Goal: Book appointment/travel/reservation

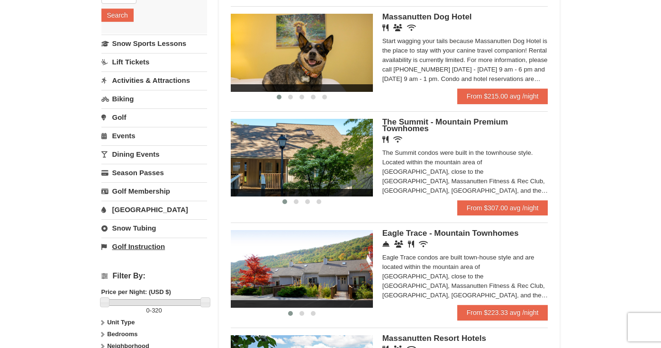
scroll to position [200, 0]
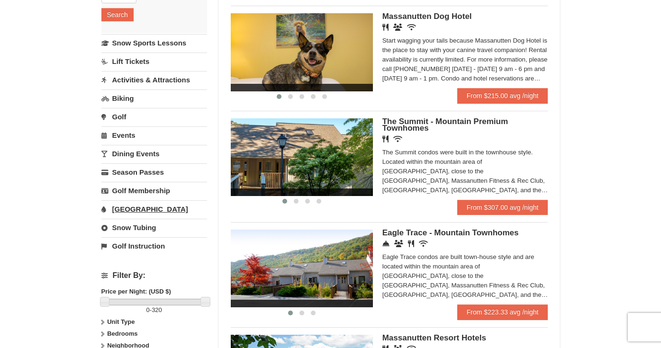
click at [141, 209] on link "[GEOGRAPHIC_DATA]" at bounding box center [154, 209] width 106 height 18
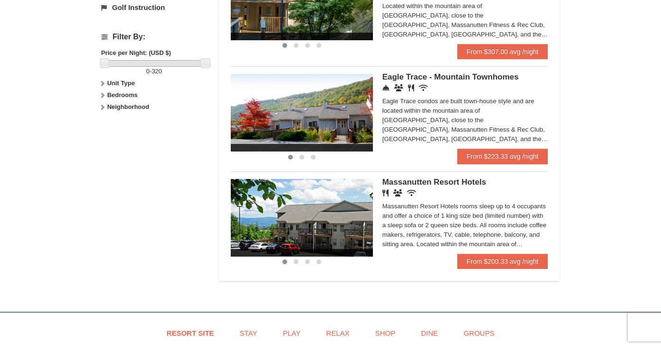
scroll to position [350, 0]
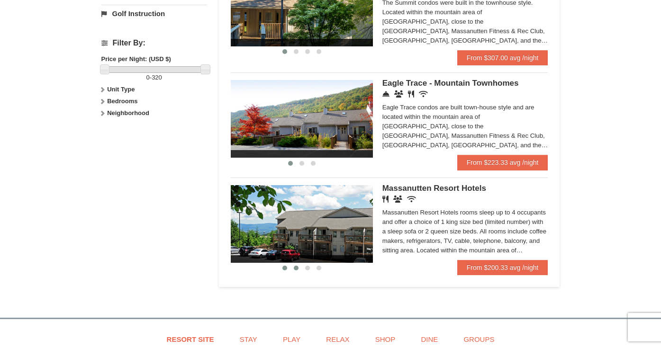
click at [294, 267] on span at bounding box center [296, 268] width 5 height 5
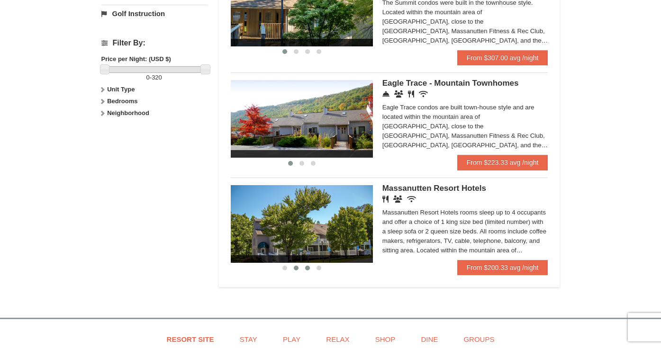
click at [308, 268] on span at bounding box center [307, 268] width 5 height 5
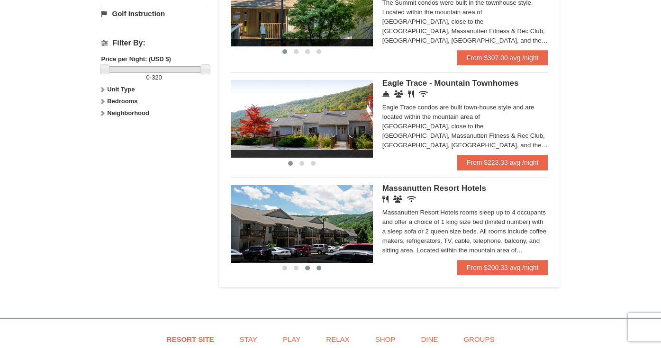
click at [320, 269] on button at bounding box center [318, 267] width 11 height 9
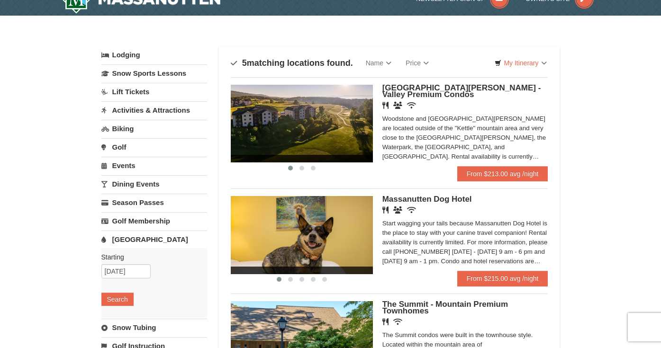
scroll to position [15, 0]
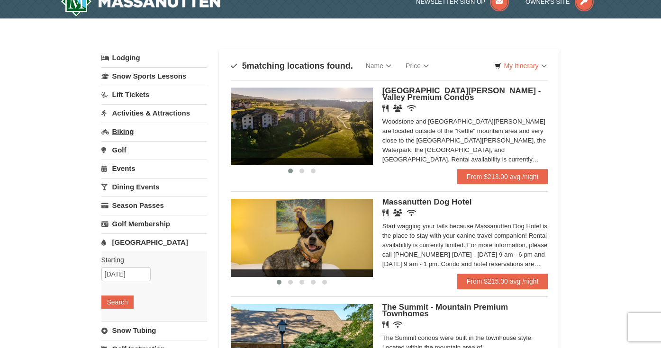
click at [133, 130] on link "Biking" at bounding box center [154, 132] width 106 height 18
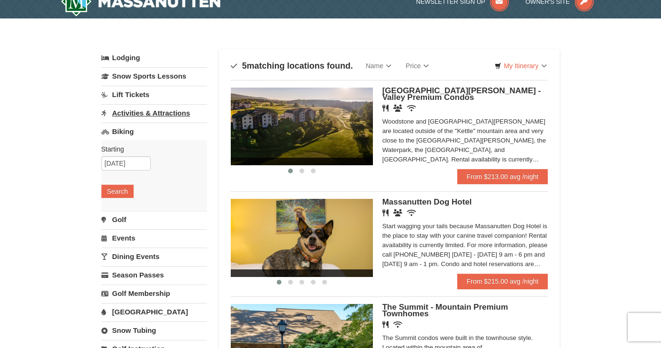
click at [144, 110] on link "Activities & Attractions" at bounding box center [154, 113] width 106 height 18
click at [142, 95] on link "Lift Tickets" at bounding box center [154, 95] width 106 height 18
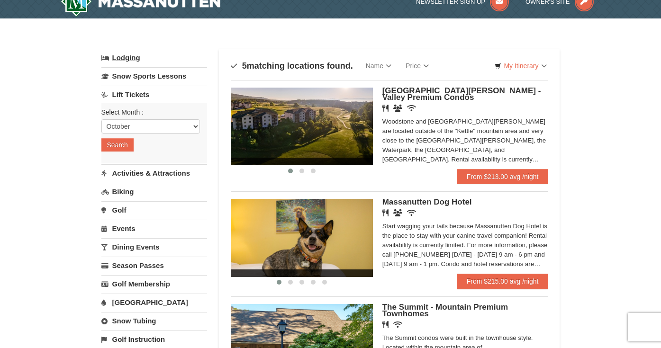
click at [138, 50] on link "Lodging" at bounding box center [154, 57] width 106 height 17
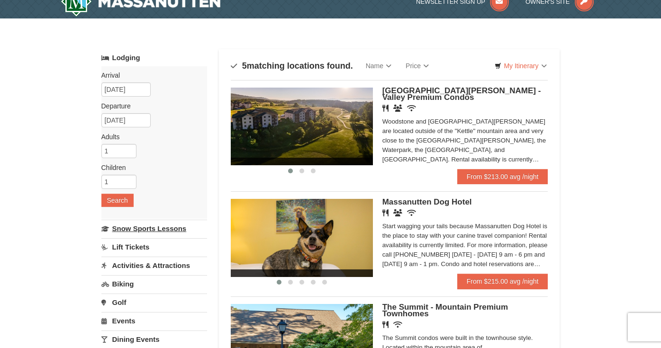
click at [154, 225] on link "Snow Sports Lessons" at bounding box center [154, 229] width 106 height 18
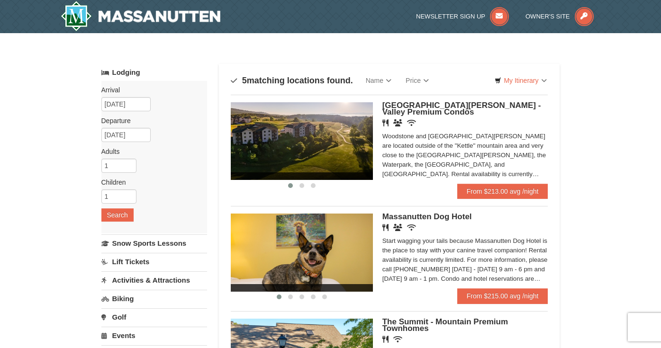
scroll to position [0, 0]
click at [173, 19] on img at bounding box center [141, 16] width 160 height 30
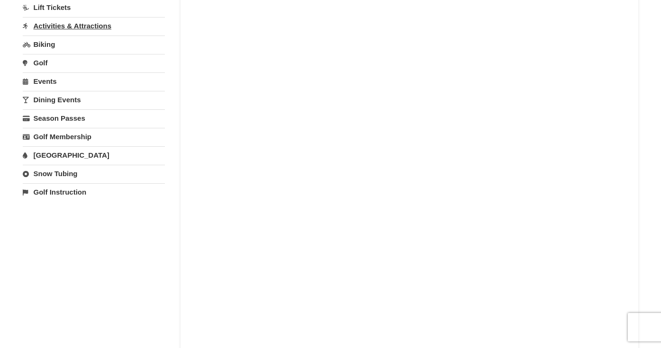
click at [76, 24] on link "Activities & Attractions" at bounding box center [94, 26] width 142 height 18
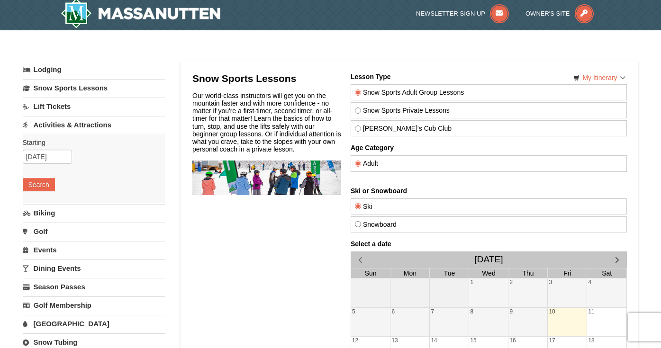
scroll to position [4, 0]
